Goal: Task Accomplishment & Management: Use online tool/utility

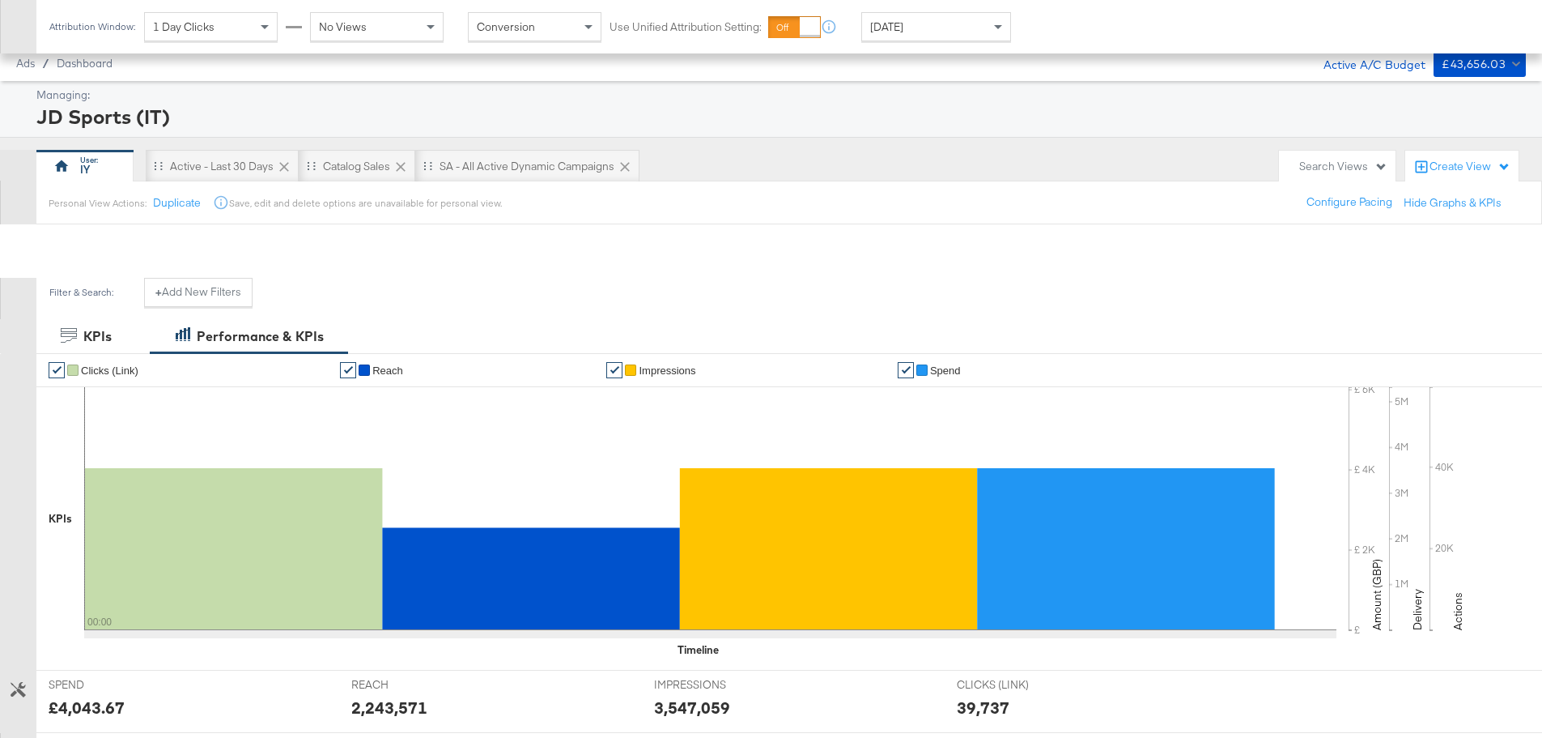
scroll to position [442, 0]
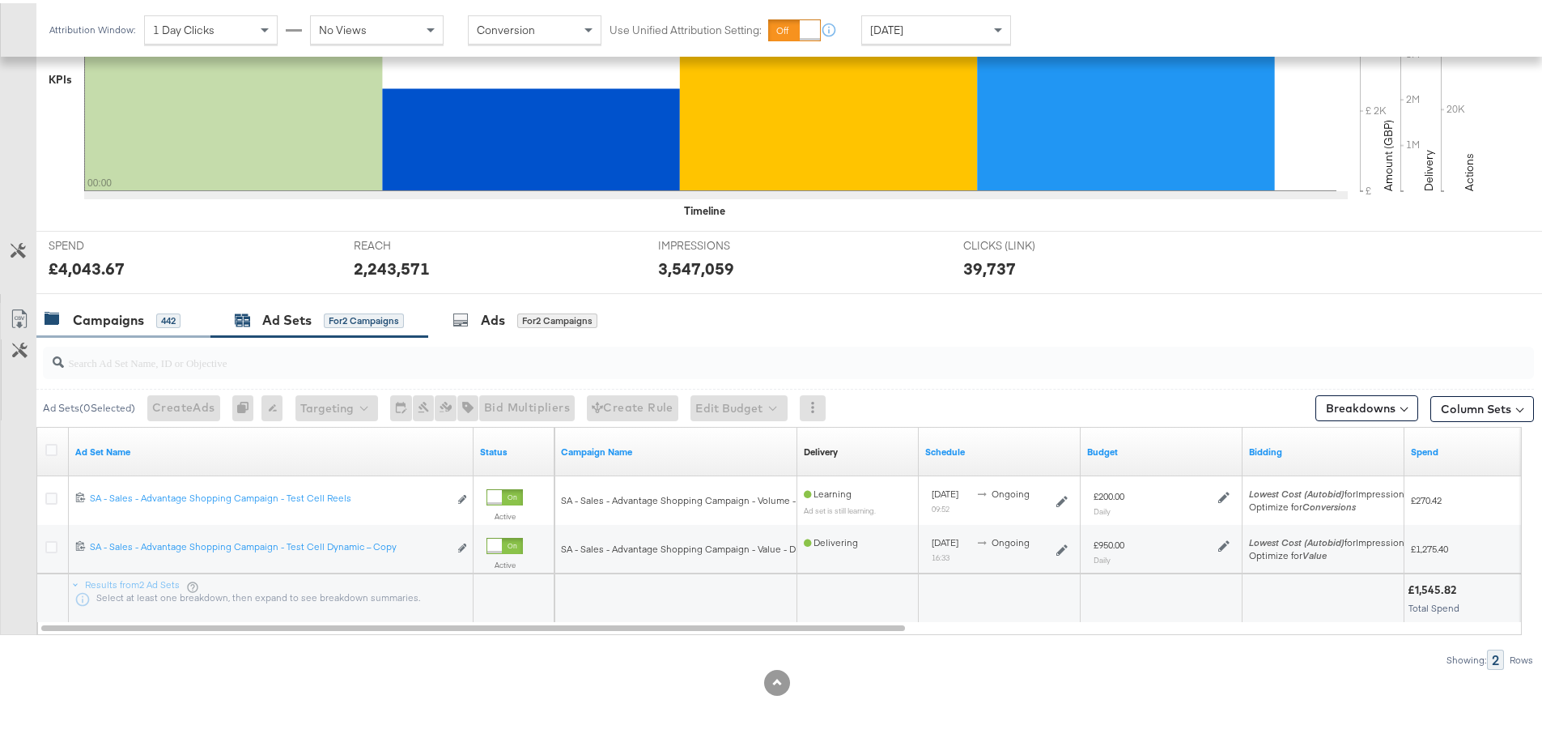
click at [156, 326] on div "Campaigns 442" at bounding box center [123, 317] width 174 height 35
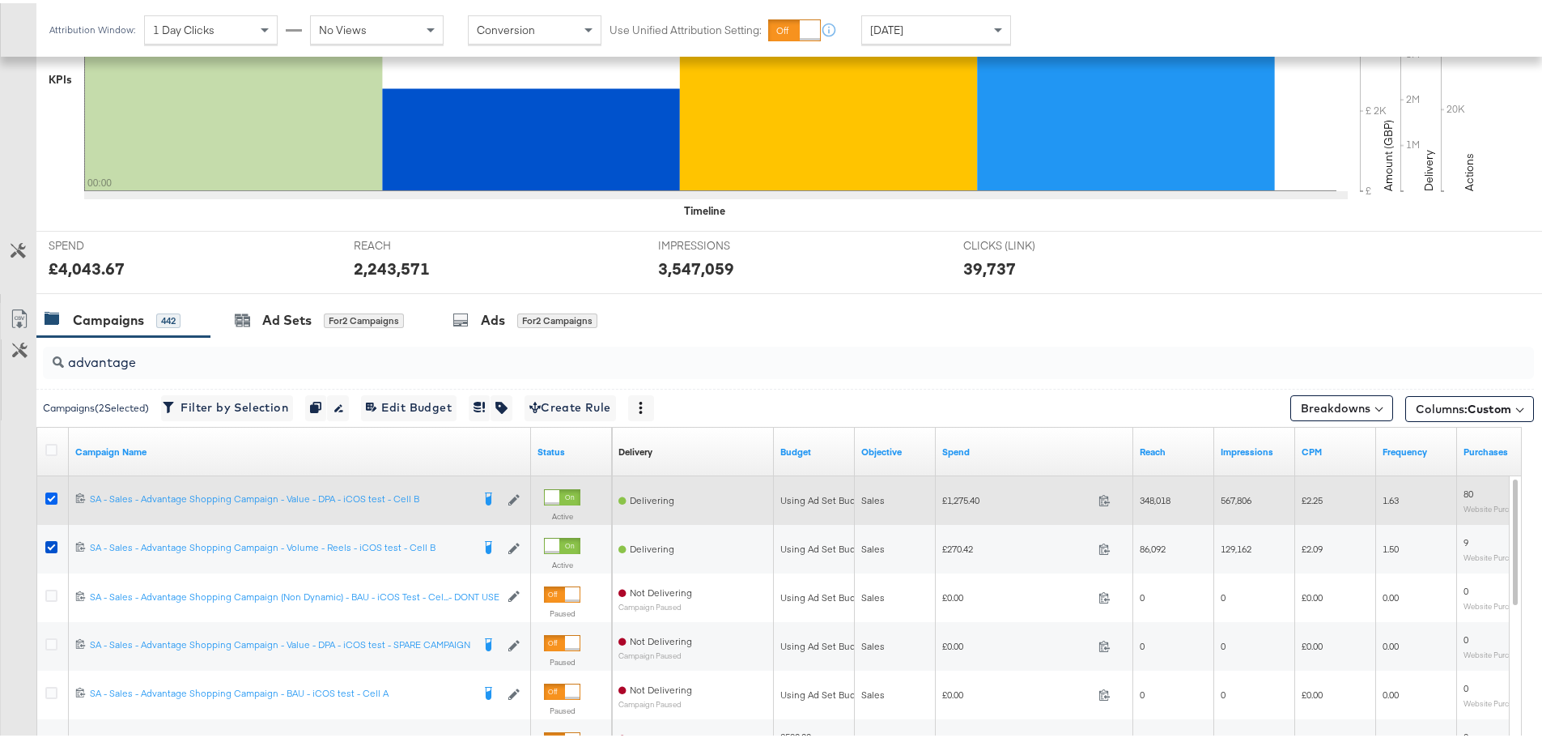
click at [52, 496] on icon at bounding box center [51, 495] width 12 height 12
click at [0, 0] on input "checkbox" at bounding box center [0, 0] width 0 height 0
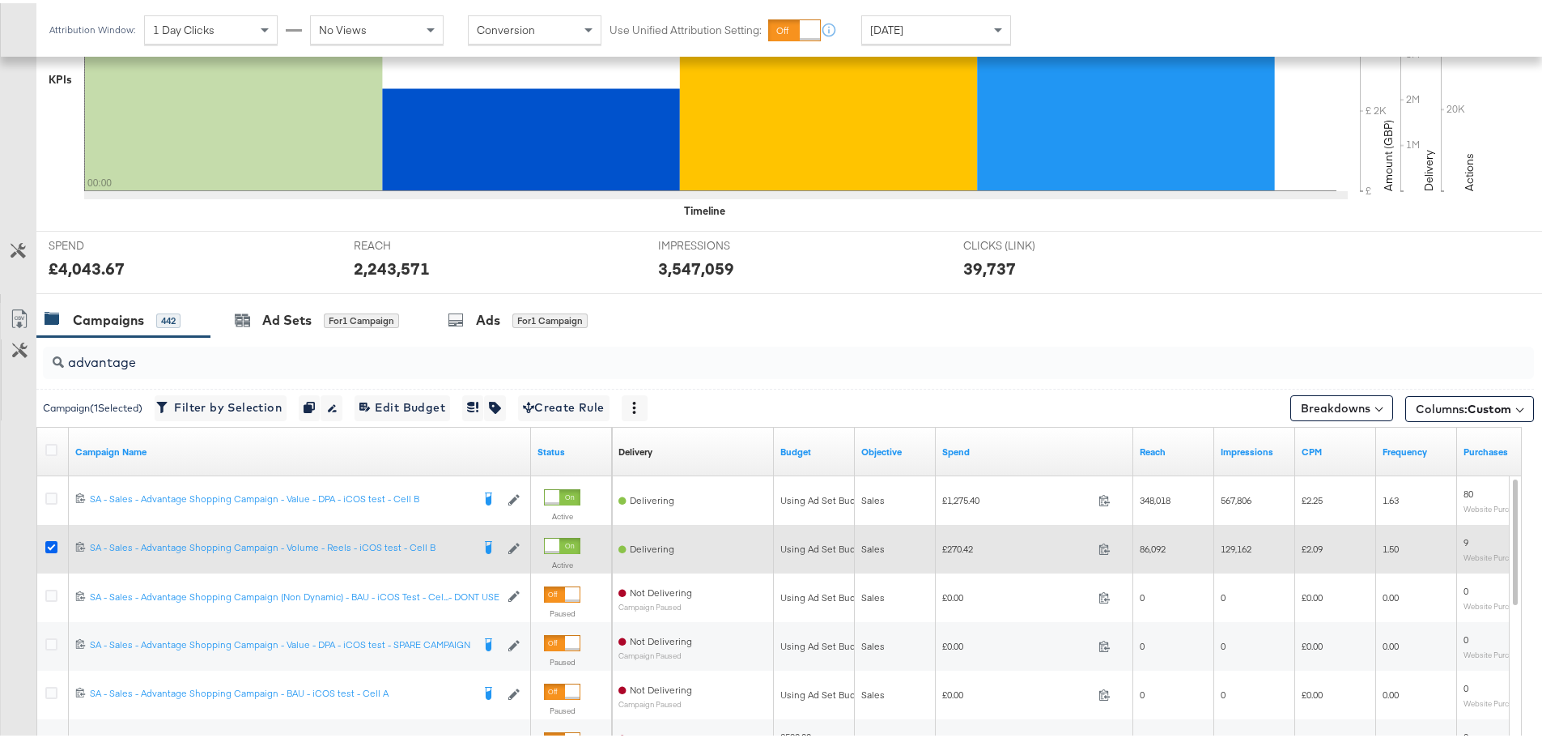
click at [50, 542] on icon at bounding box center [51, 544] width 12 height 12
click at [0, 0] on input "checkbox" at bounding box center [0, 0] width 0 height 0
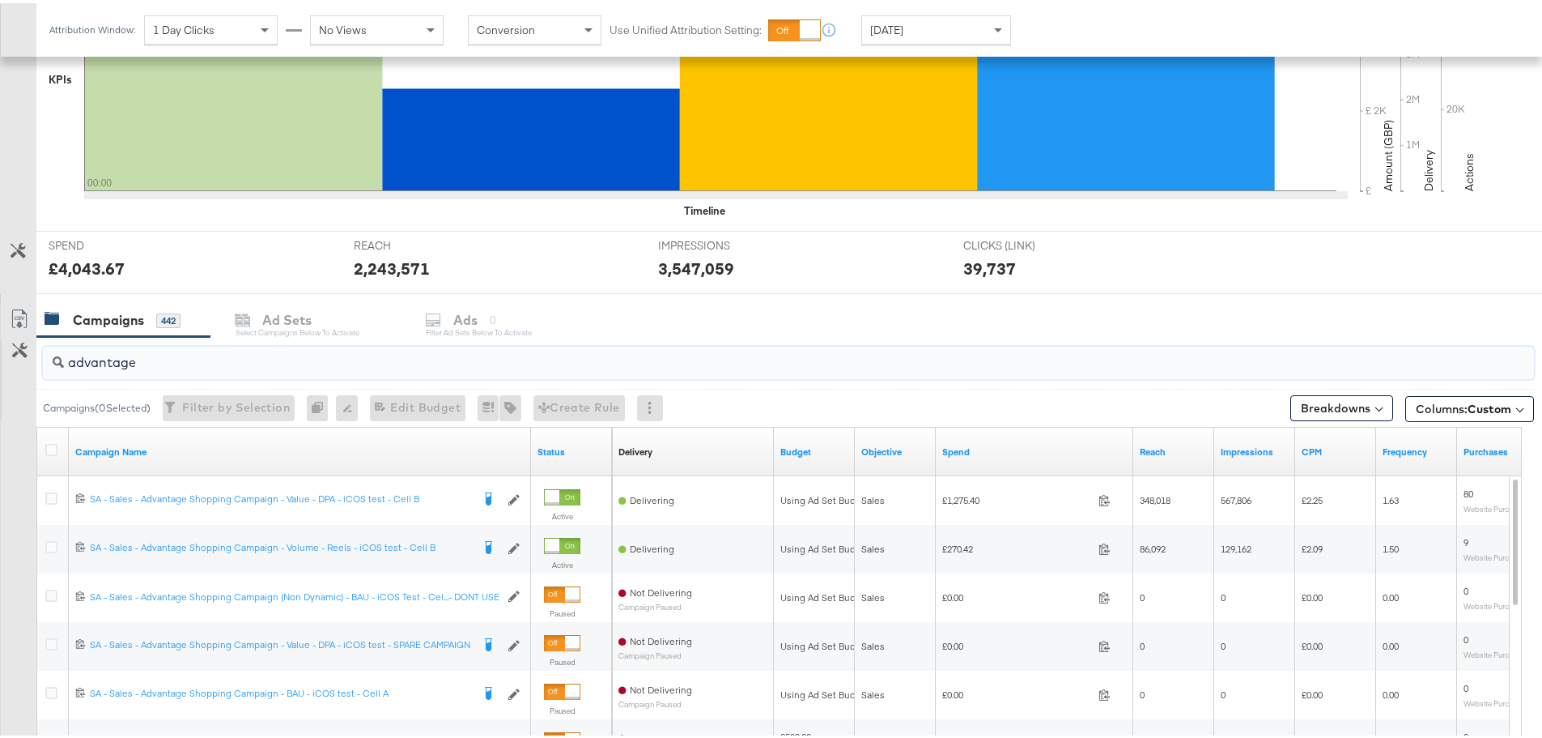
drag, startPoint x: 139, startPoint y: 360, endPoint x: -77, endPoint y: 355, distance: 216.3
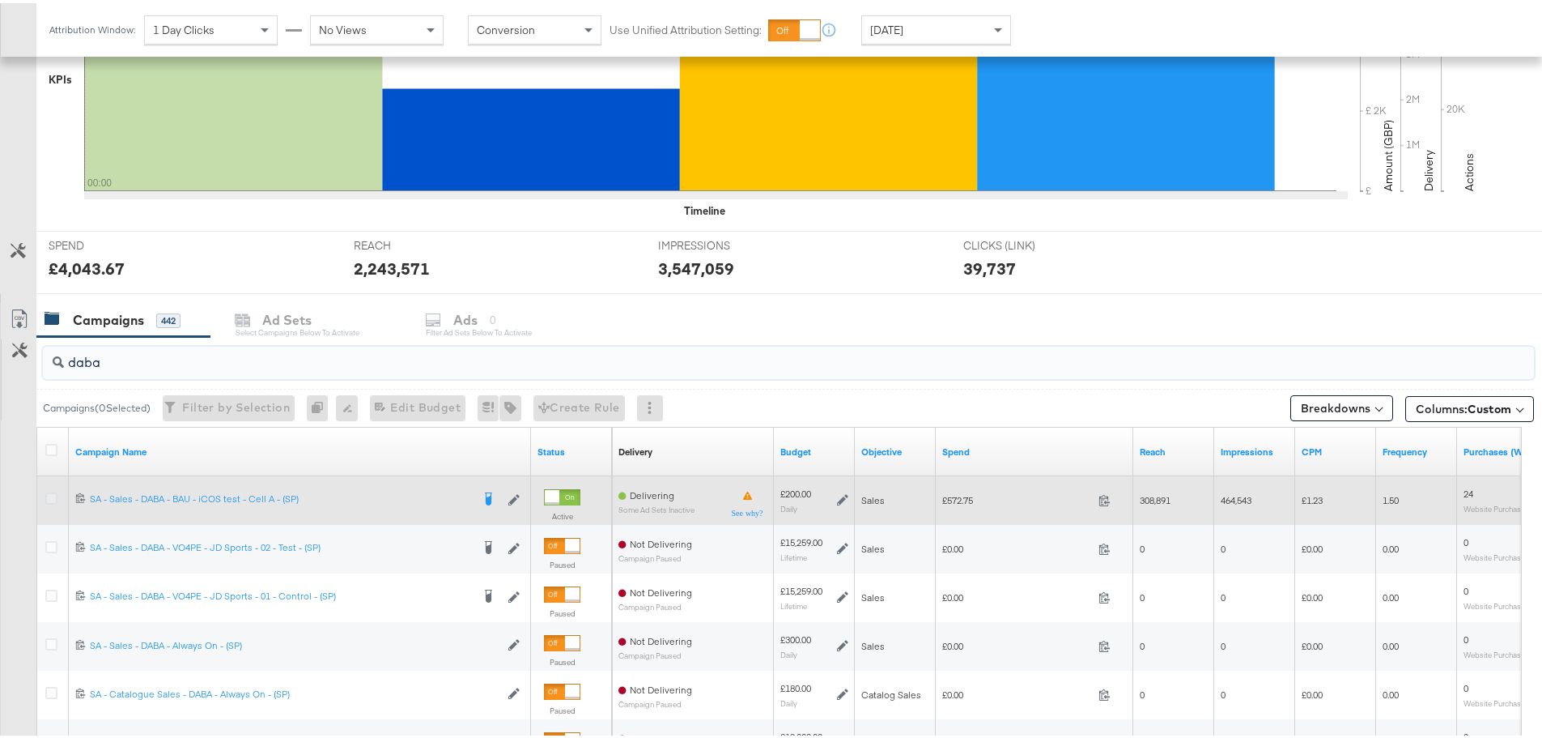
type input "daba"
click at [48, 496] on icon at bounding box center [51, 495] width 12 height 12
click at [0, 0] on input "checkbox" at bounding box center [0, 0] width 0 height 0
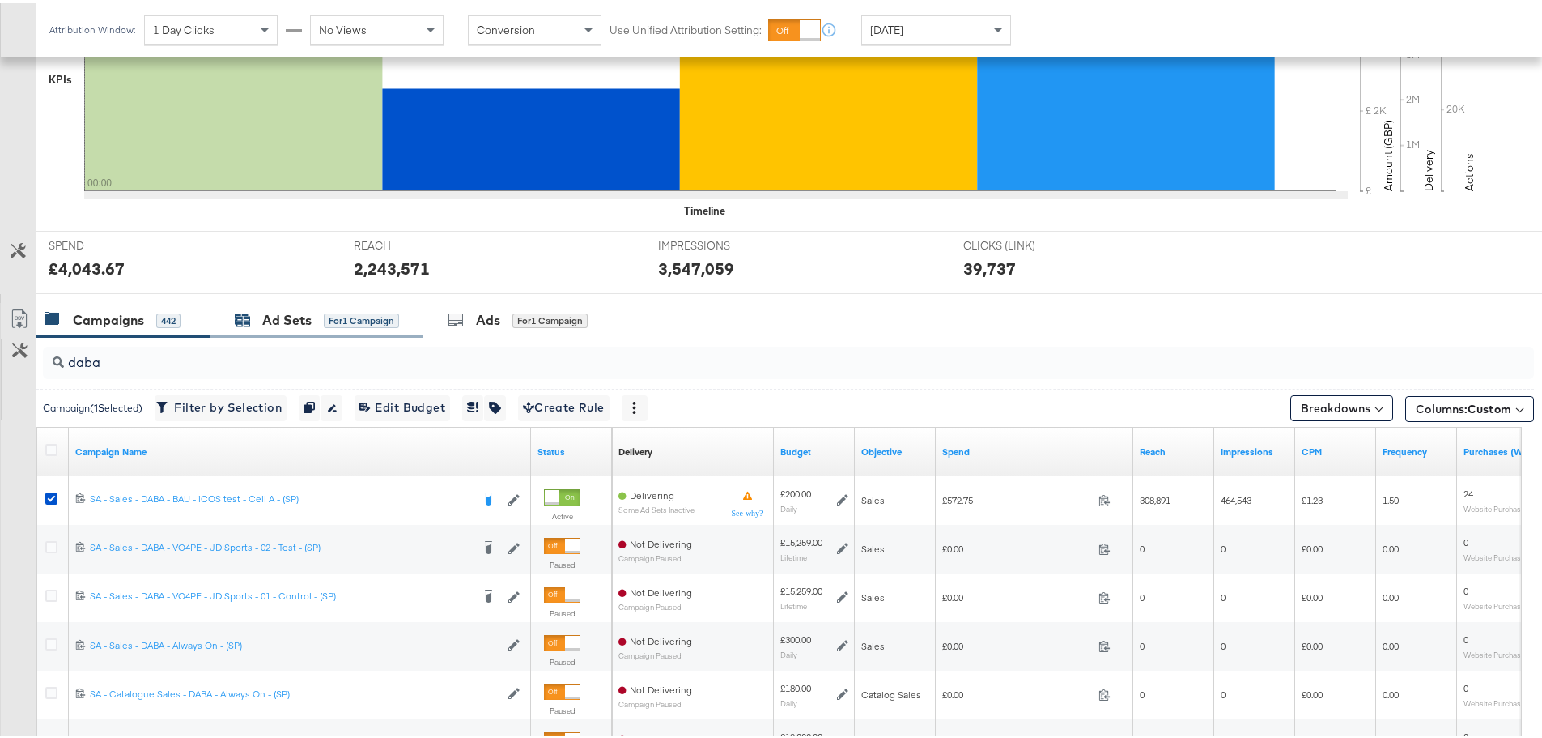
click at [244, 313] on icon at bounding box center [243, 318] width 15 height 11
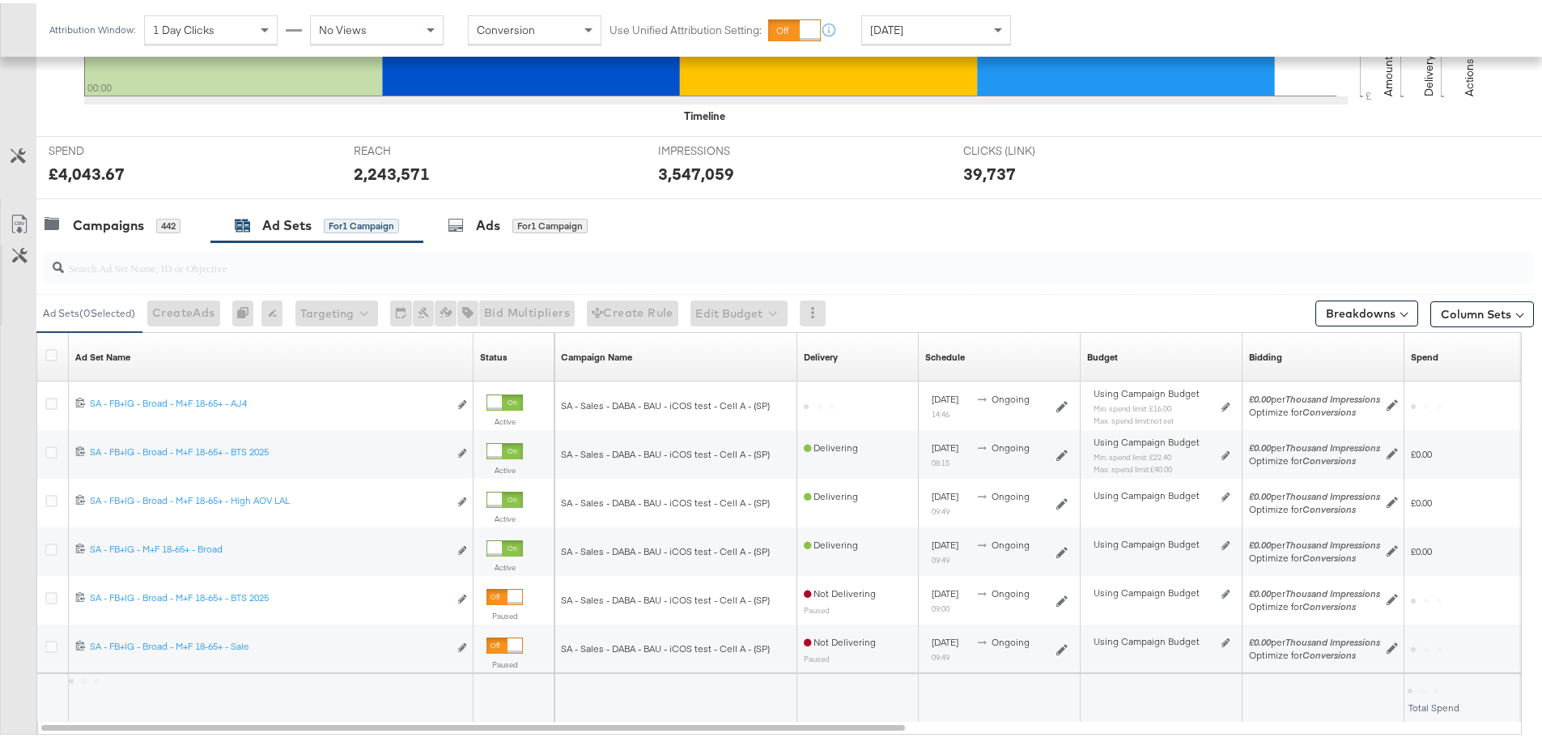
scroll to position [636, 0]
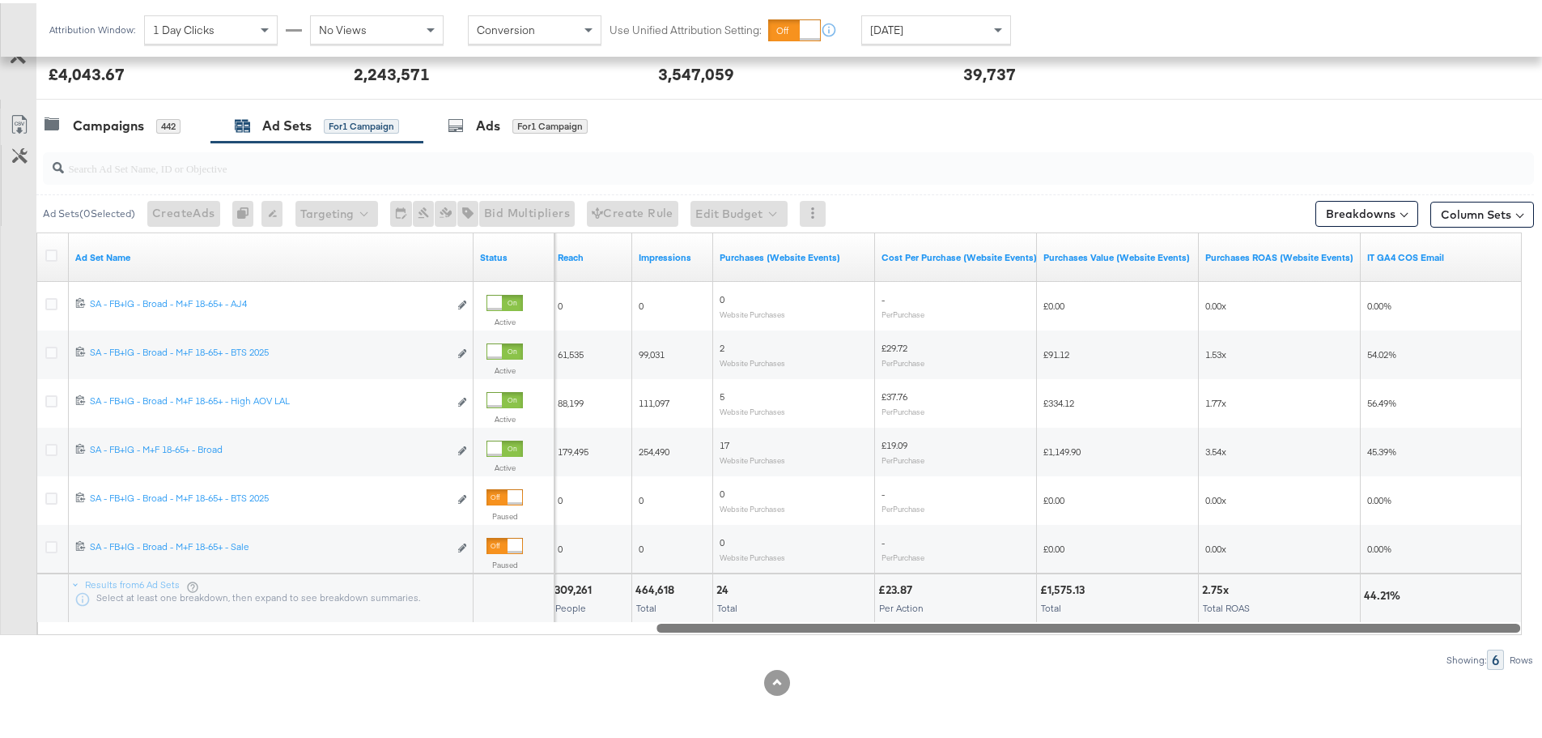
drag, startPoint x: 401, startPoint y: 628, endPoint x: 1534, endPoint y: 623, distance: 1133.6
click at [1534, 623] on div "KPIs Performance & KPIs Customize KPIs ✔ Clicks (Link) ✔ Reach ✔ Impressions ✔ …" at bounding box center [777, 210] width 1555 height 1054
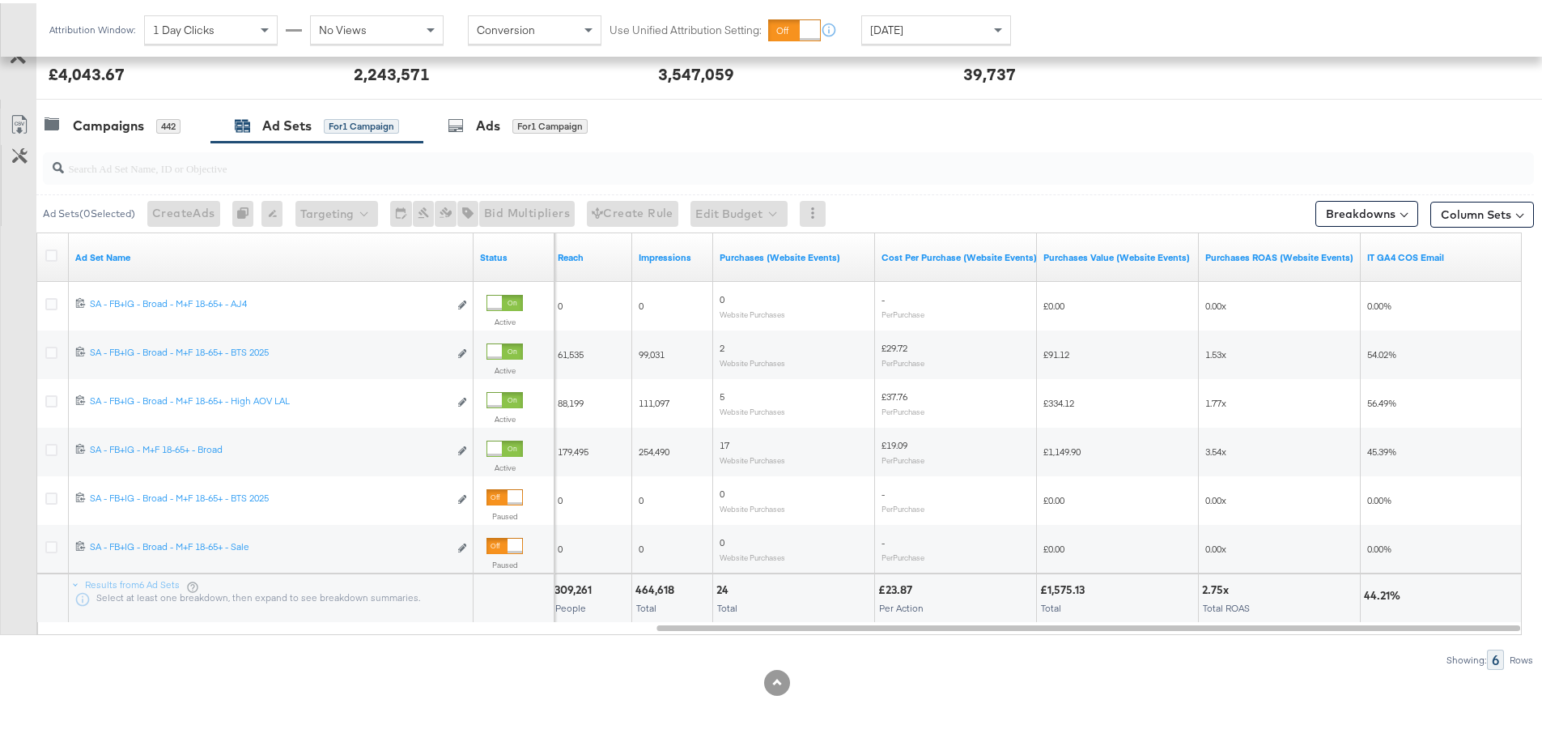
click at [971, 23] on div "[DATE]" at bounding box center [936, 27] width 148 height 28
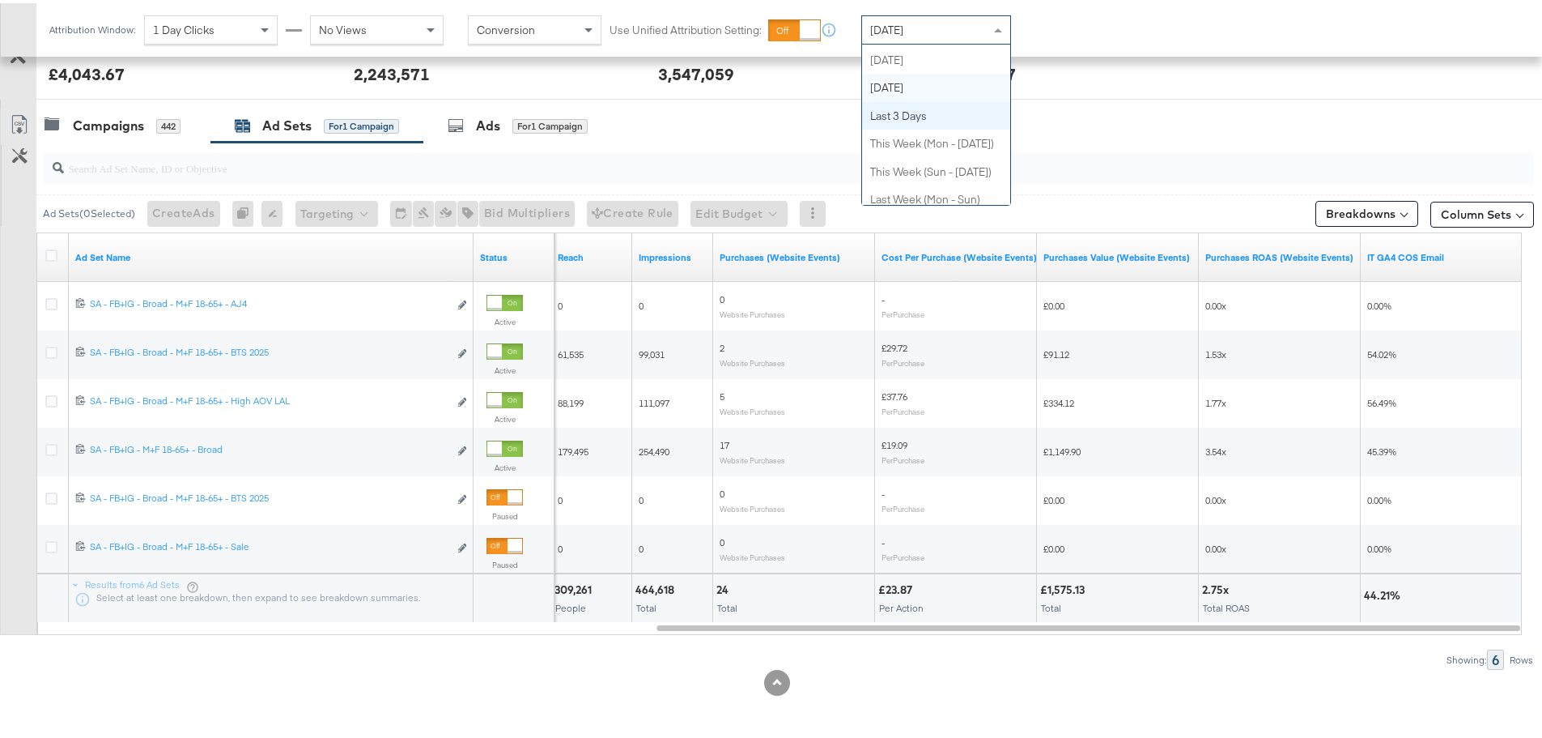
scroll to position [0, 0]
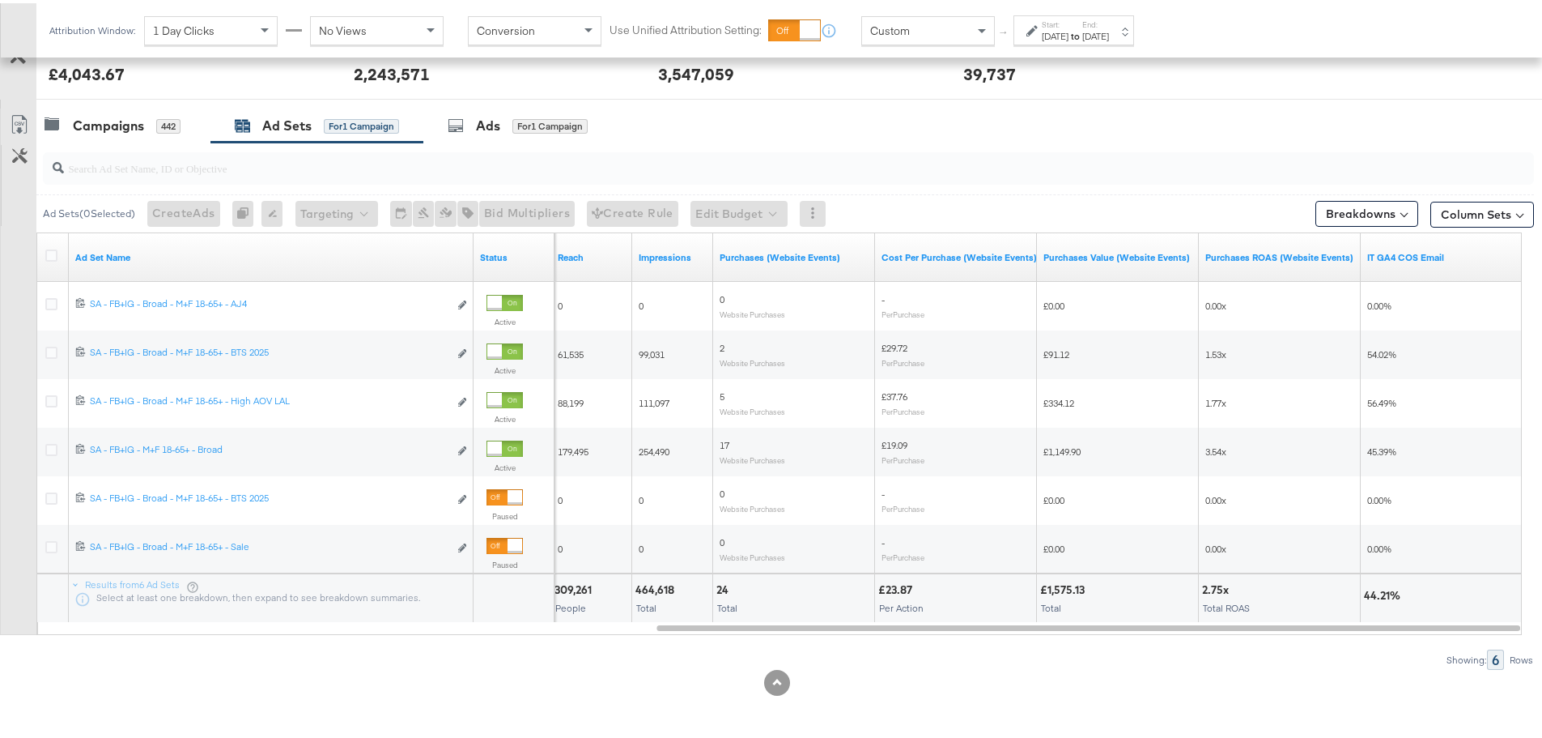
click at [1087, 14] on div "Start: [DATE] to End: [DATE]" at bounding box center [1074, 27] width 121 height 30
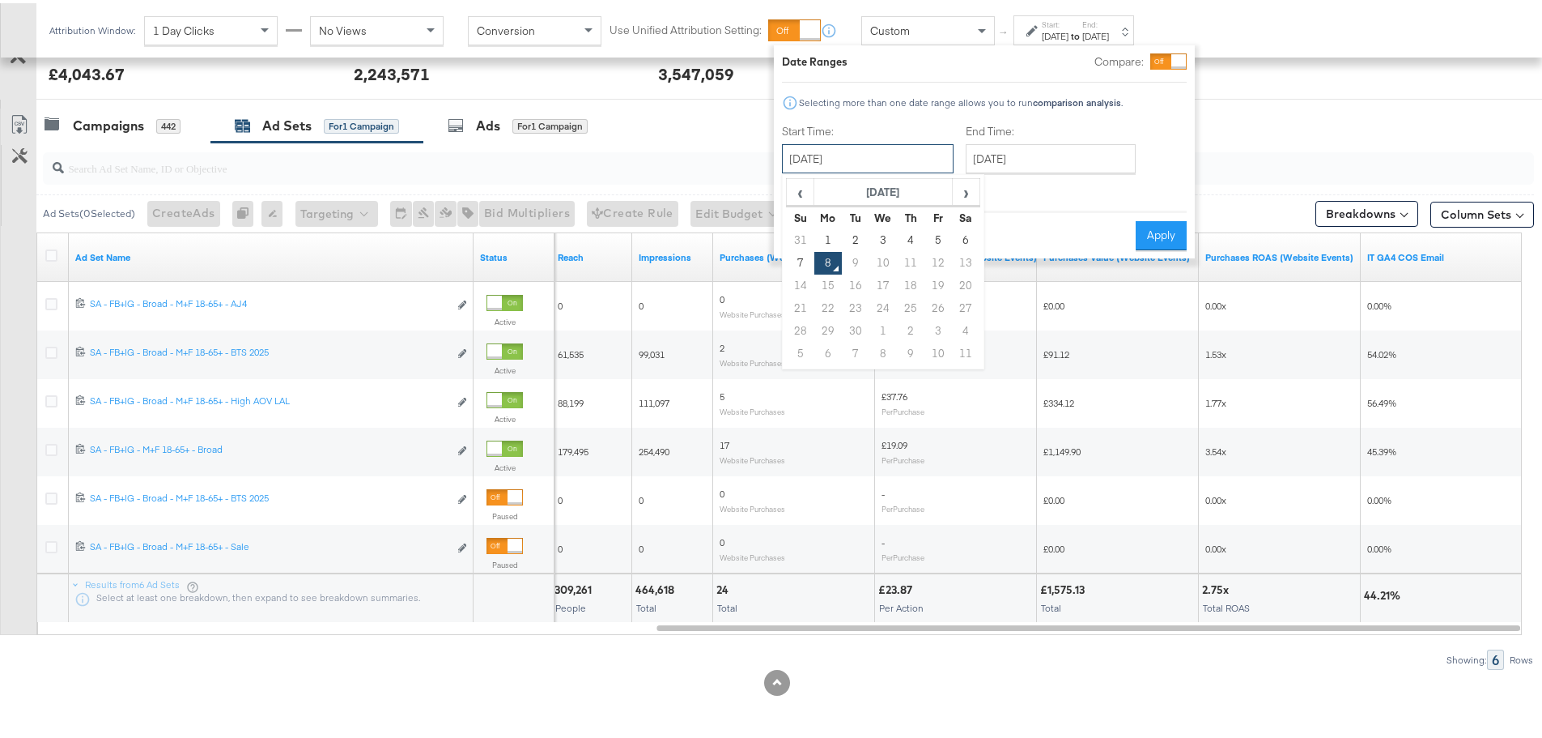
click at [873, 156] on input "[DATE]" at bounding box center [868, 155] width 172 height 29
click at [799, 240] on td "31" at bounding box center [801, 237] width 28 height 23
type input "[DATE]"
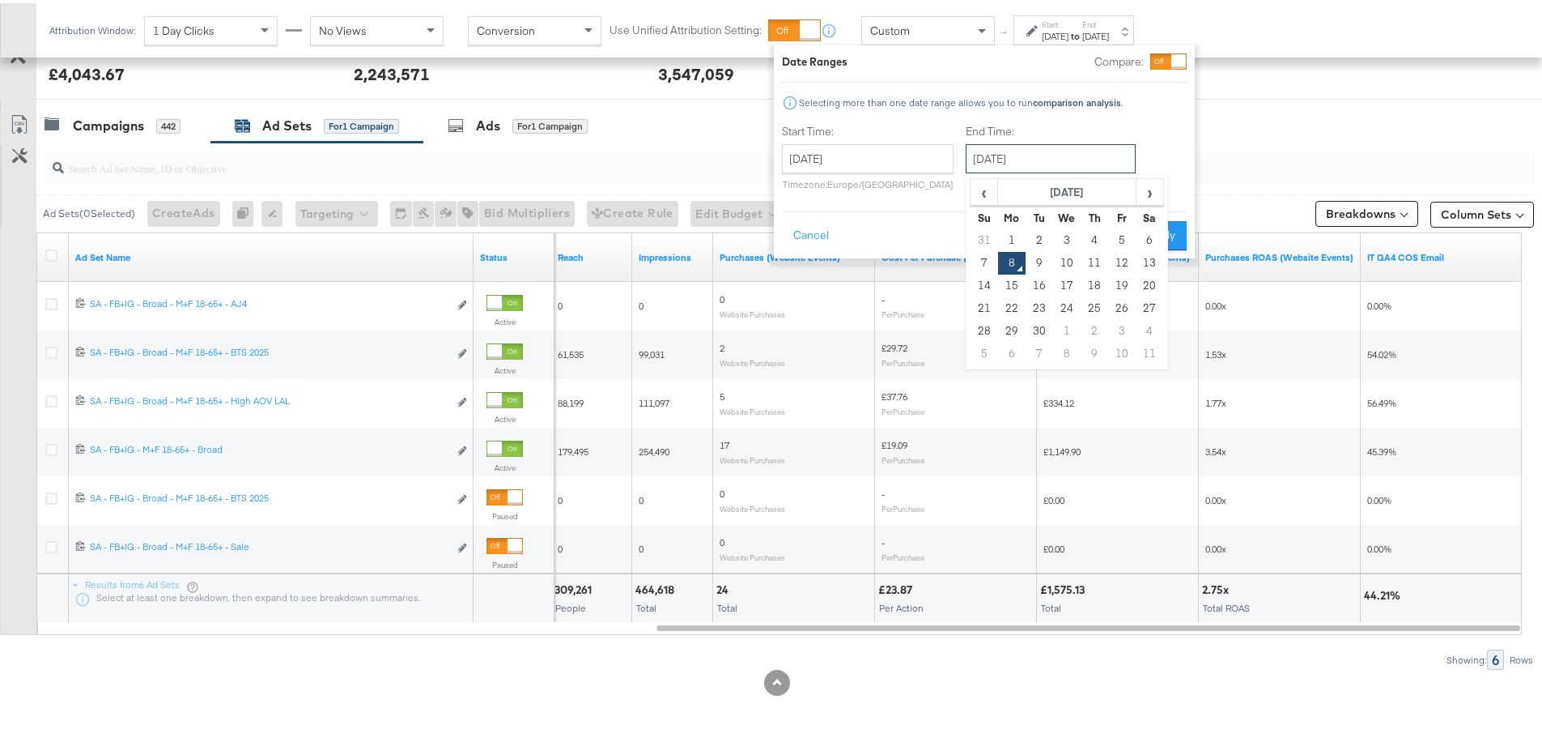
click at [1015, 154] on input "[DATE]" at bounding box center [1051, 155] width 170 height 29
click at [1148, 232] on td "6" at bounding box center [1150, 237] width 28 height 23
type input "[DATE]"
click at [1162, 225] on button "Apply" at bounding box center [1161, 232] width 51 height 29
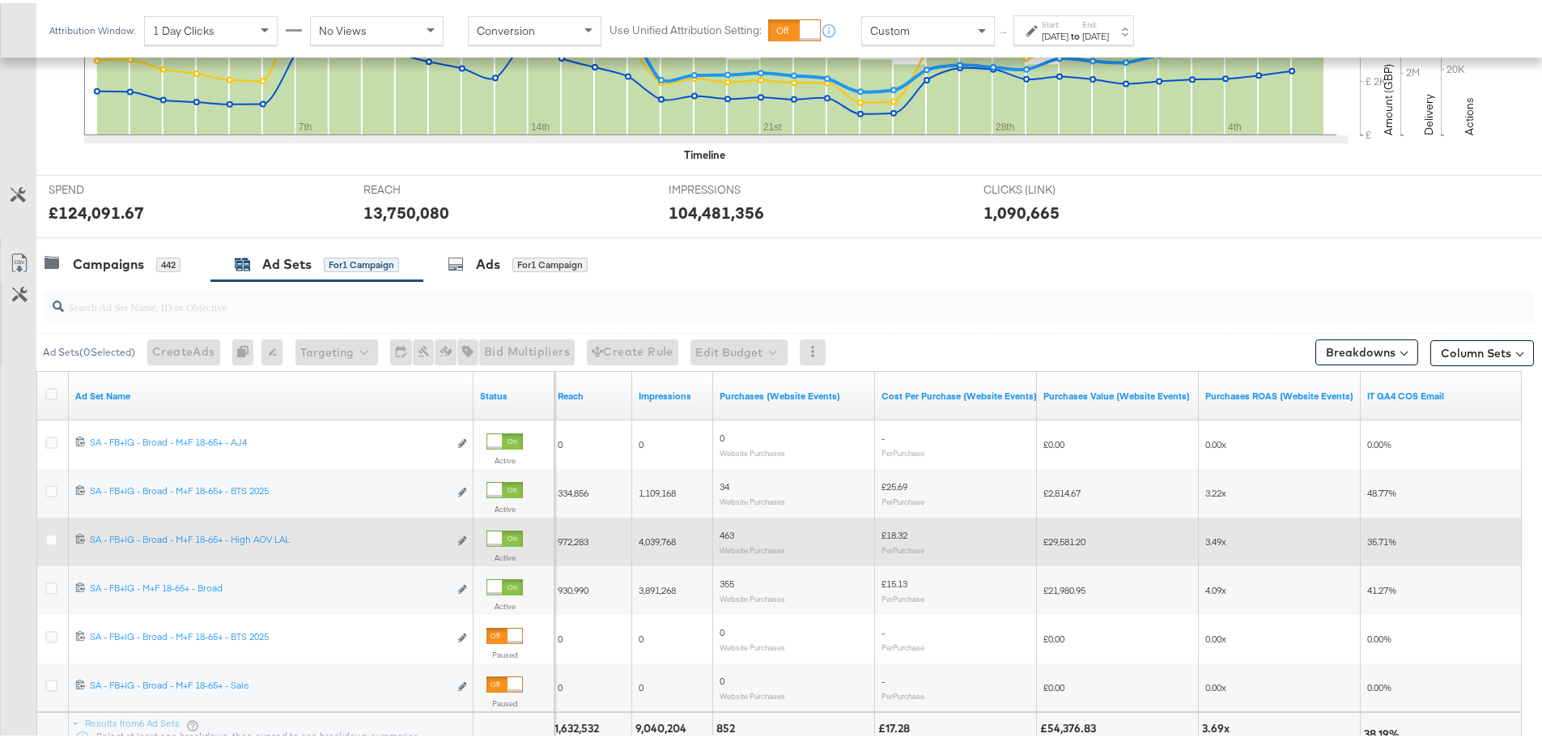
scroll to position [637, 0]
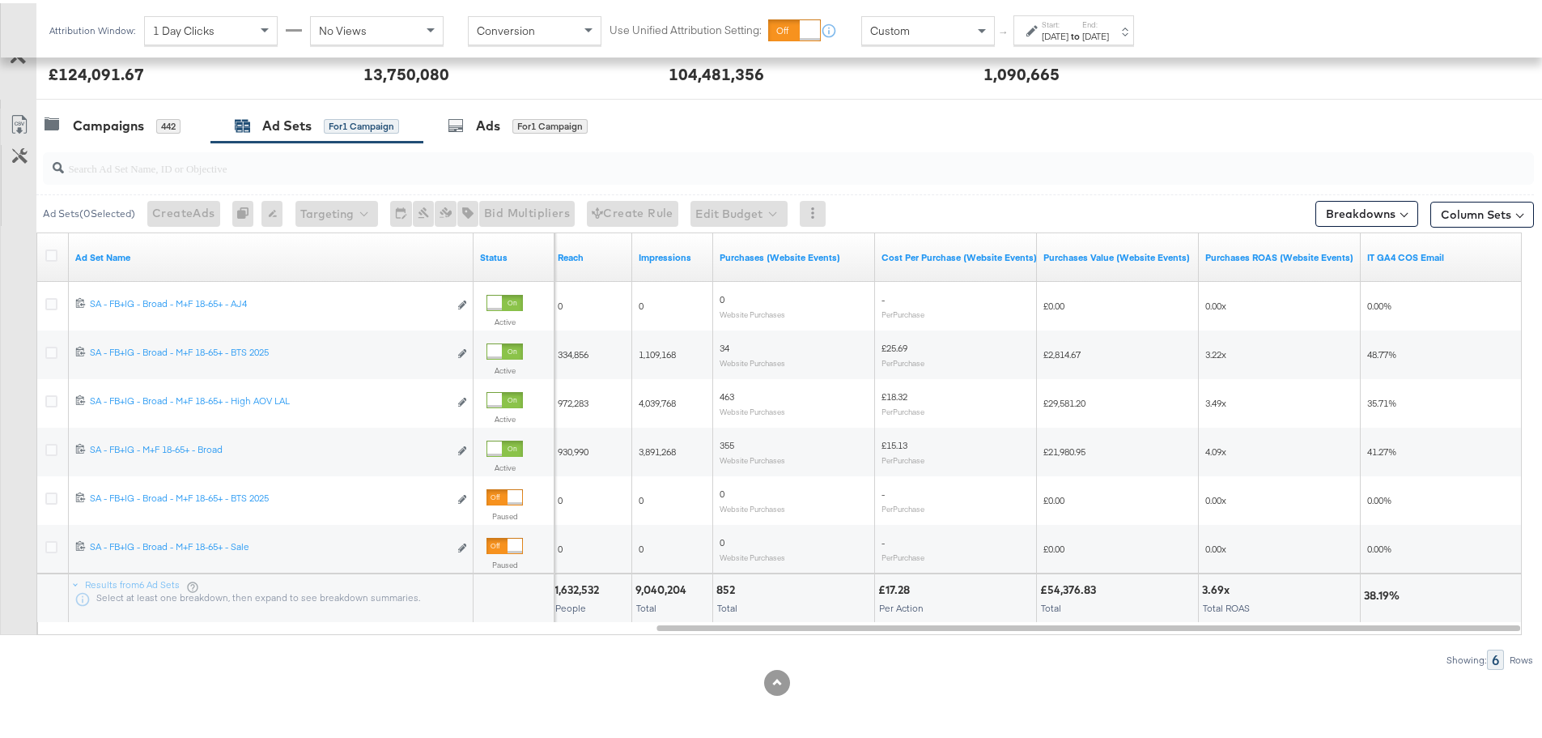
click at [1075, 41] on div "Start: [DATE] to End: [DATE]" at bounding box center [1074, 27] width 121 height 30
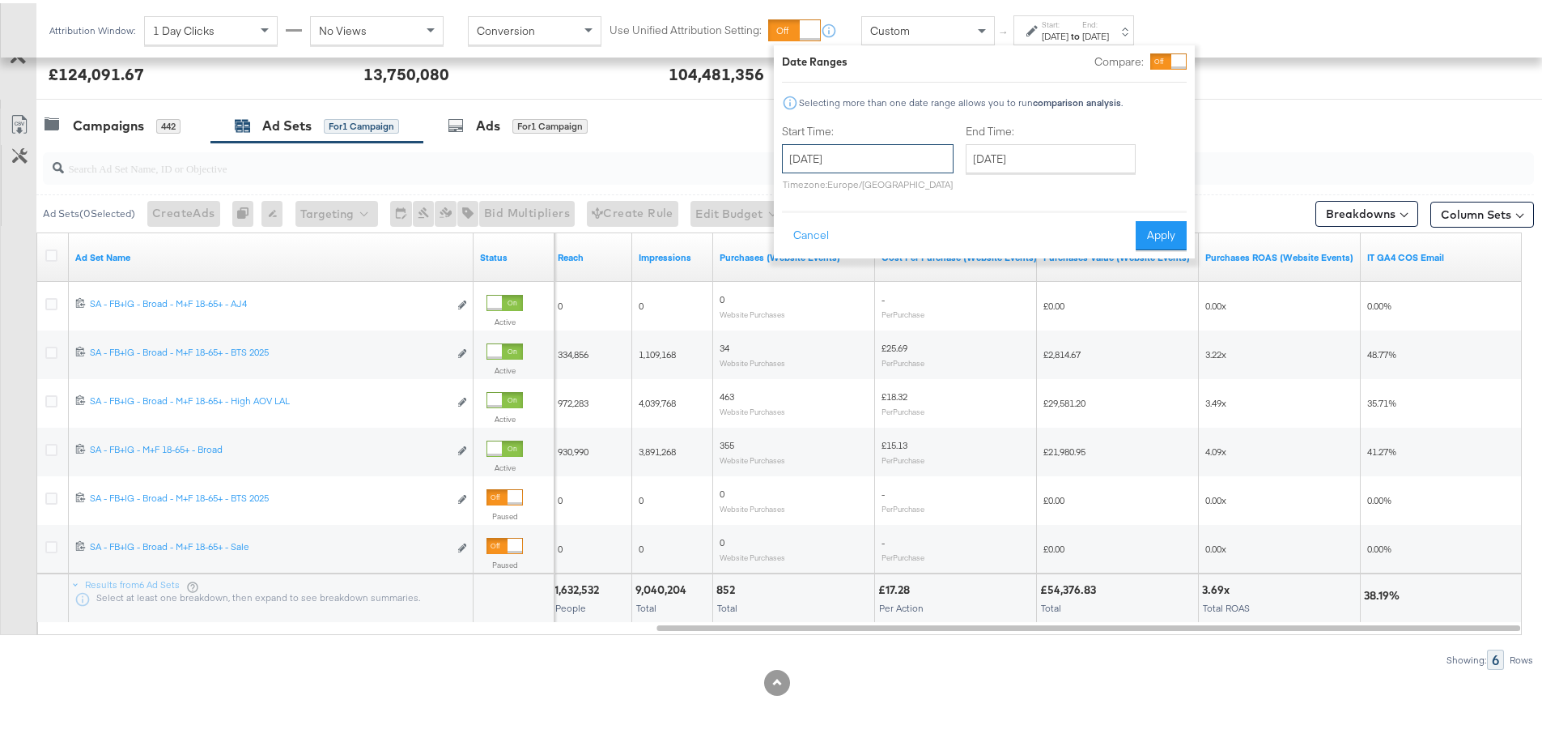
click at [896, 143] on input "[DATE]" at bounding box center [868, 155] width 172 height 29
click at [397, 666] on div at bounding box center [777, 679] width 1555 height 26
click at [827, 232] on button "Cancel" at bounding box center [811, 232] width 58 height 29
